Goal: Find specific page/section: Find specific page/section

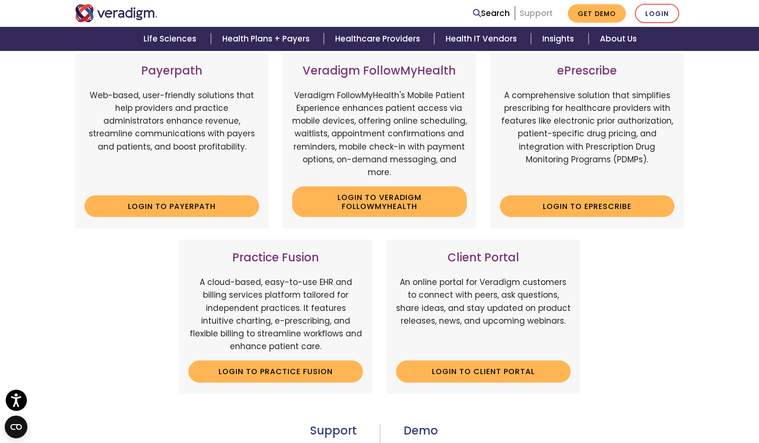
click at [535, 17] on link "Support" at bounding box center [535, 13] width 33 height 11
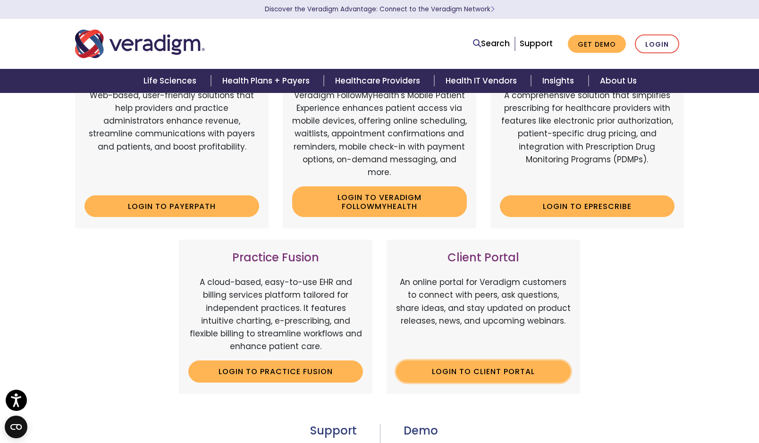
click at [507, 371] on link "Login to Client Portal" at bounding box center [483, 371] width 175 height 22
